Goal: Information Seeking & Learning: Learn about a topic

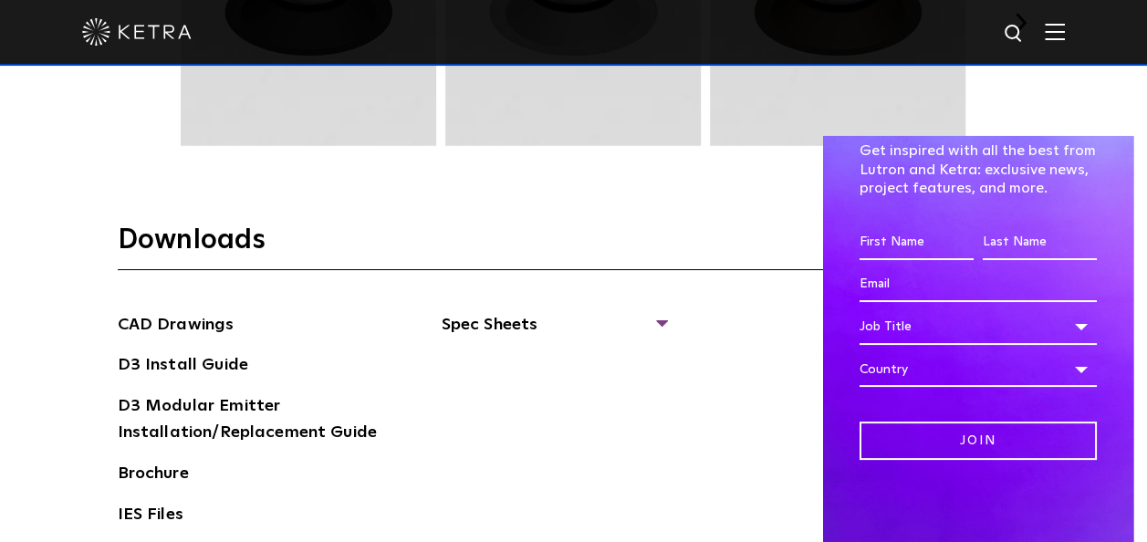
scroll to position [2533, 0]
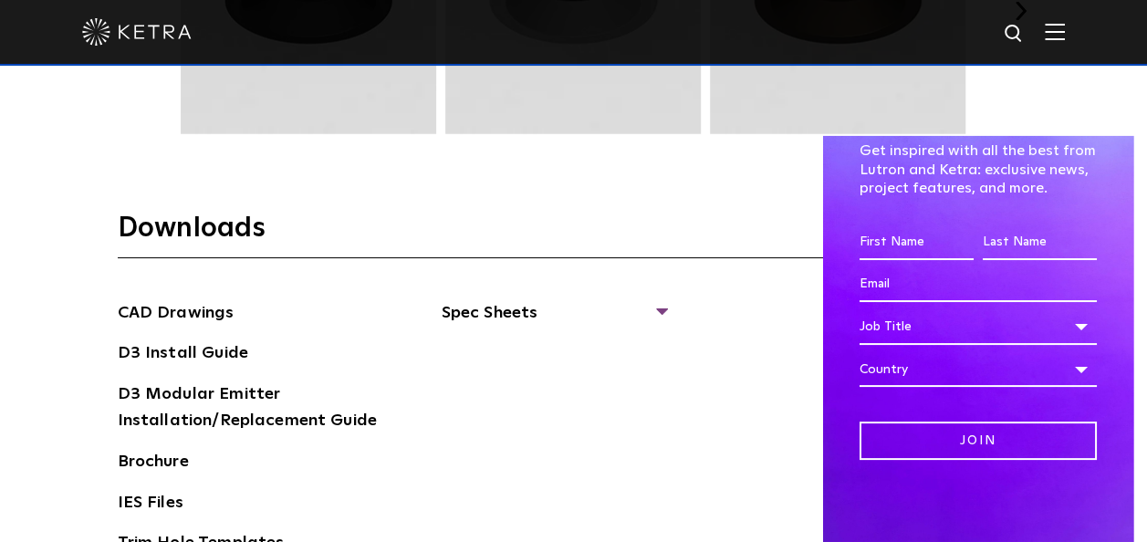
click at [797, 389] on div "CAD Drawings D3 Install Guide D3 Modular Emitter Installation/Replacement Guide…" at bounding box center [574, 456] width 913 height 312
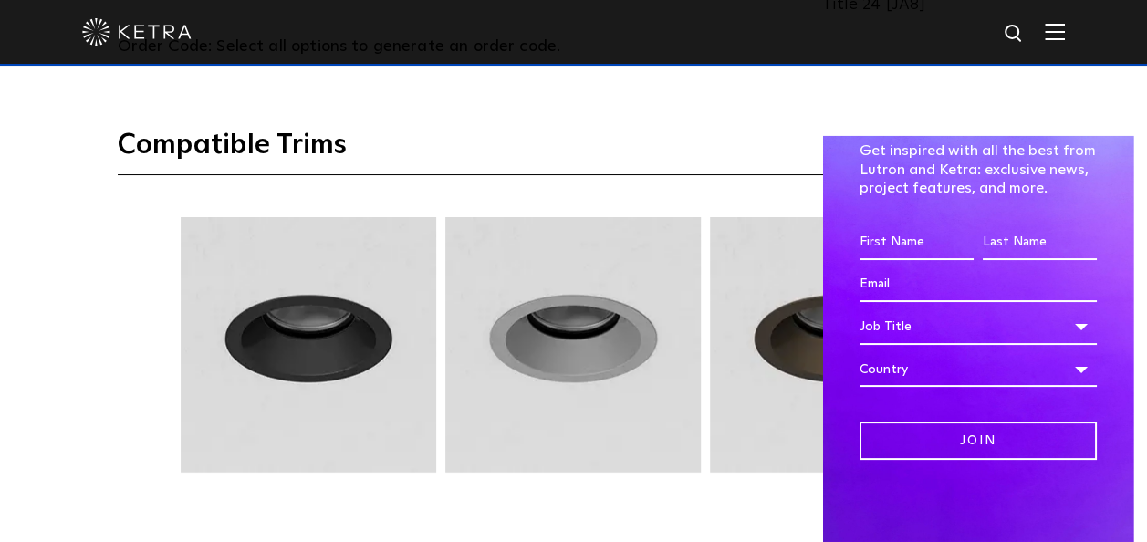
scroll to position [2223, 0]
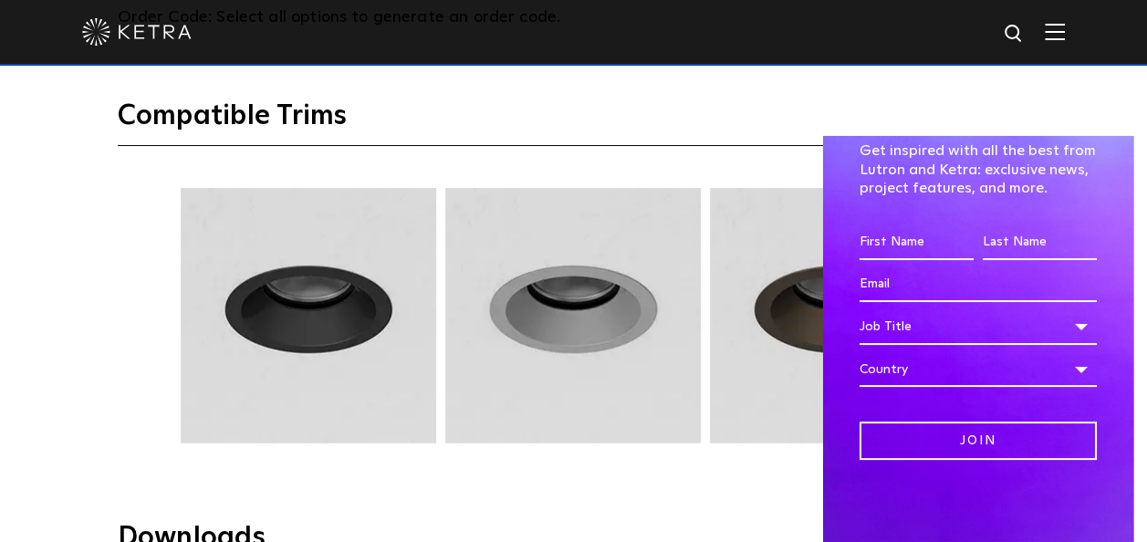
click at [332, 279] on img at bounding box center [308, 316] width 261 height 256
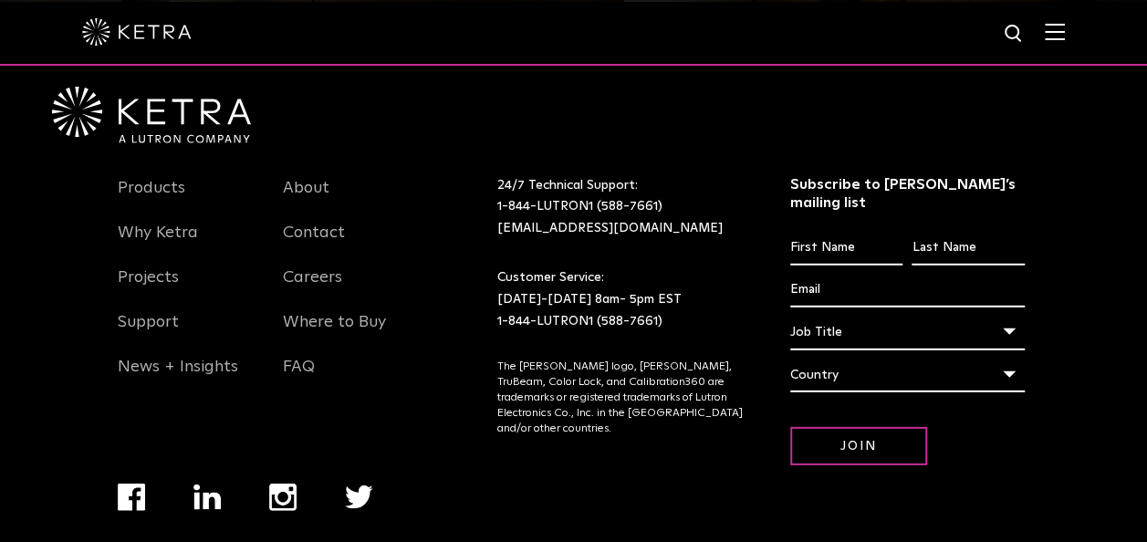
scroll to position [2495, 0]
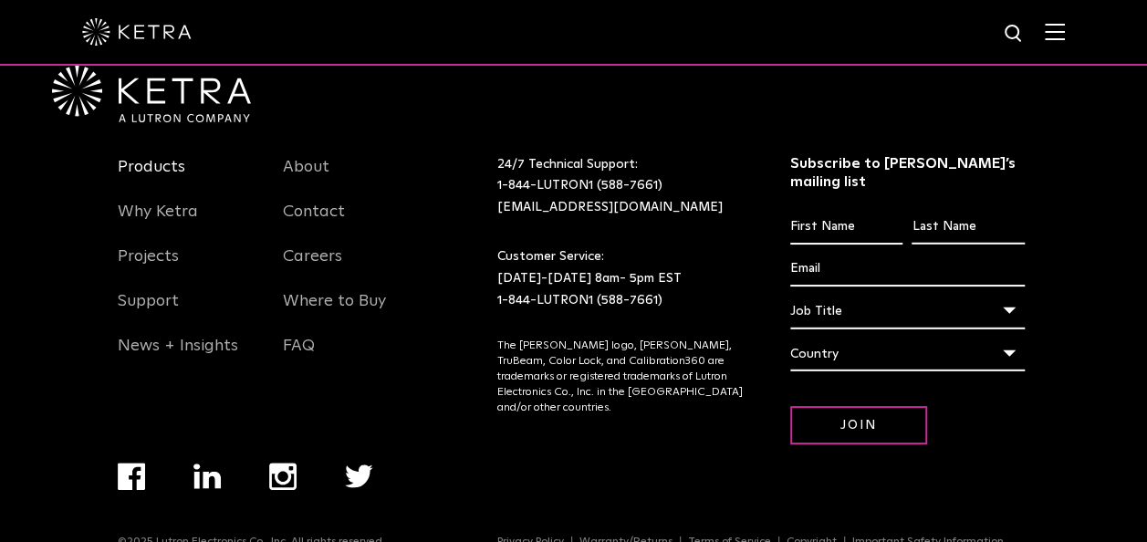
click at [159, 157] on link "Products" at bounding box center [152, 178] width 68 height 42
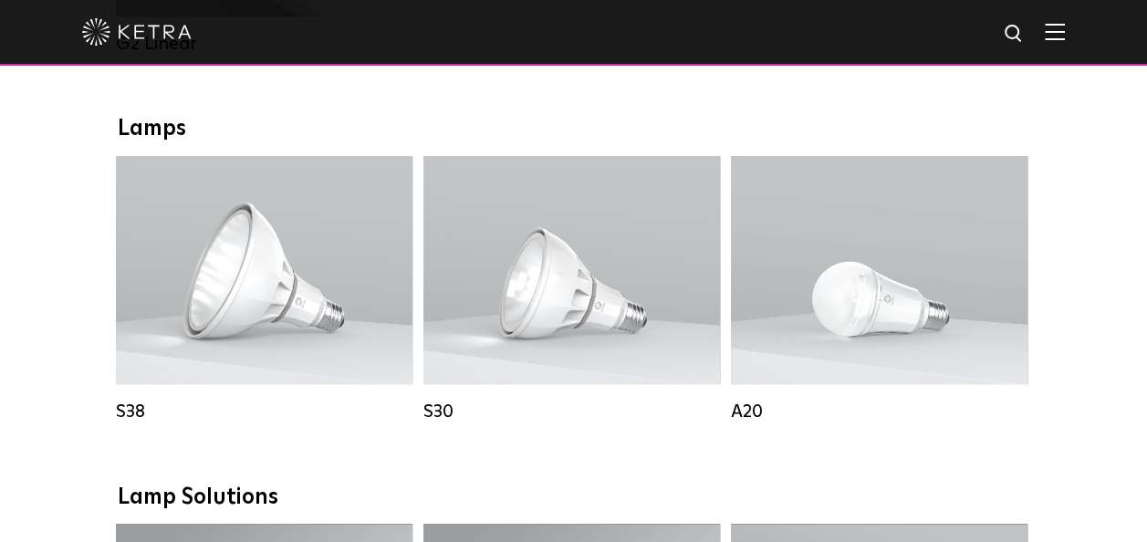
scroll to position [1273, 0]
